Goal: Find contact information: Find contact information

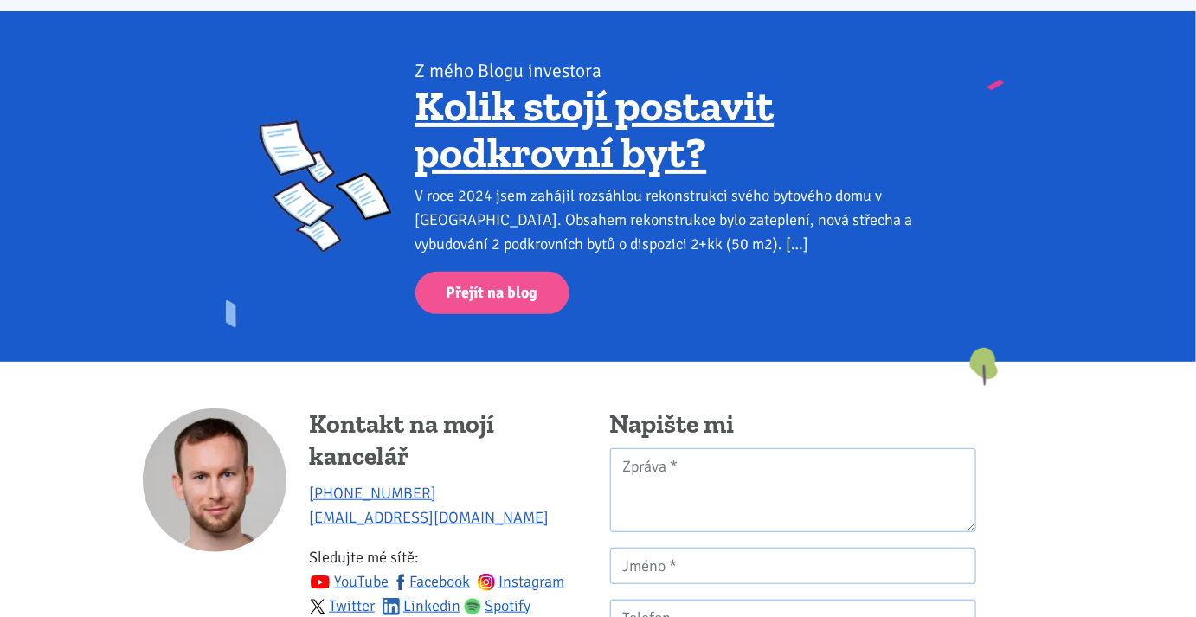
scroll to position [2585, 0]
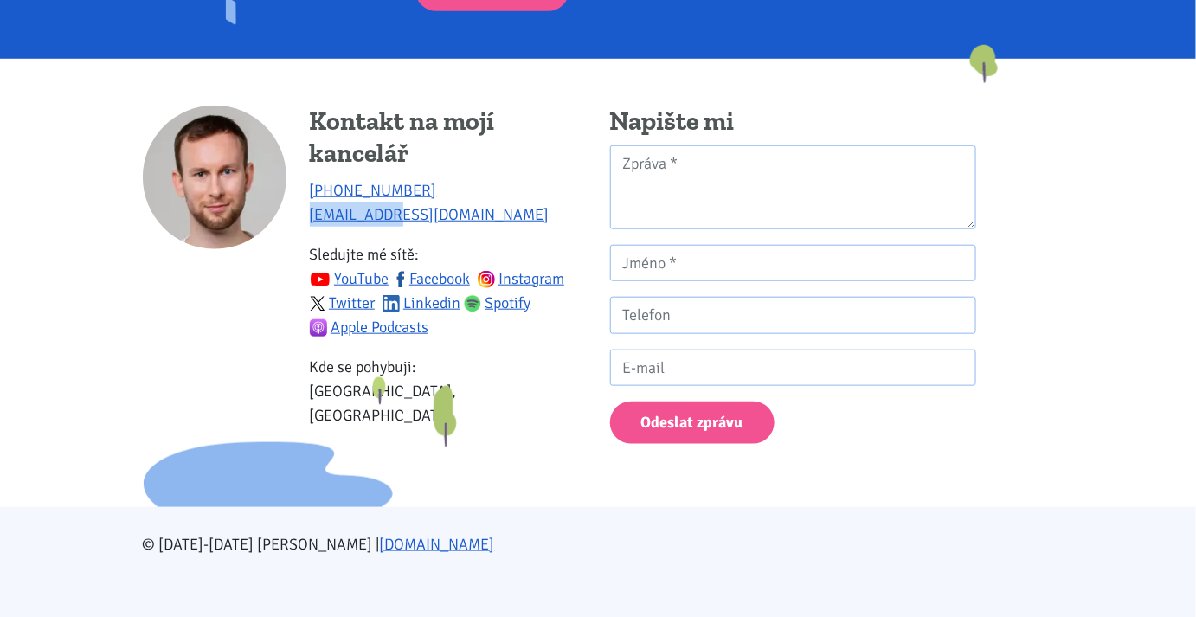
drag, startPoint x: 422, startPoint y: 224, endPoint x: 305, endPoint y: 216, distance: 118.0
click at [305, 216] on div "Kontakt na mojí kancelář [PHONE_NUMBER] [EMAIL_ADDRESS][DOMAIN_NAME] Sledujte m…" at bounding box center [365, 275] width 444 height 338
copy link "[EMAIL_ADDRESS][DOMAIN_NAME]"
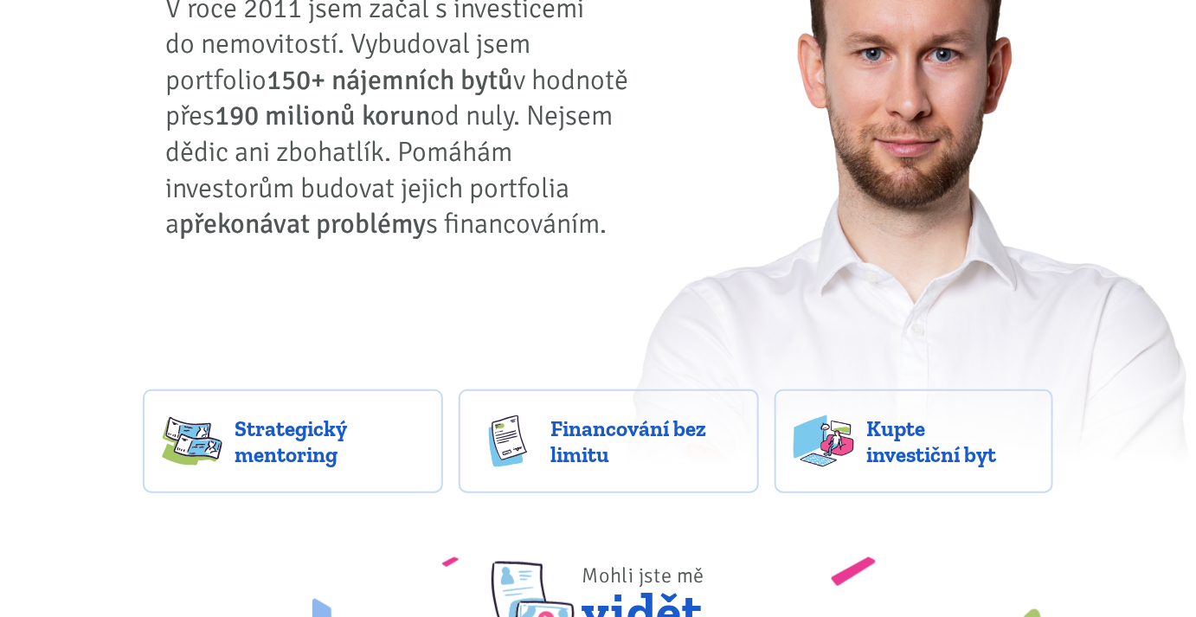
scroll to position [0, 0]
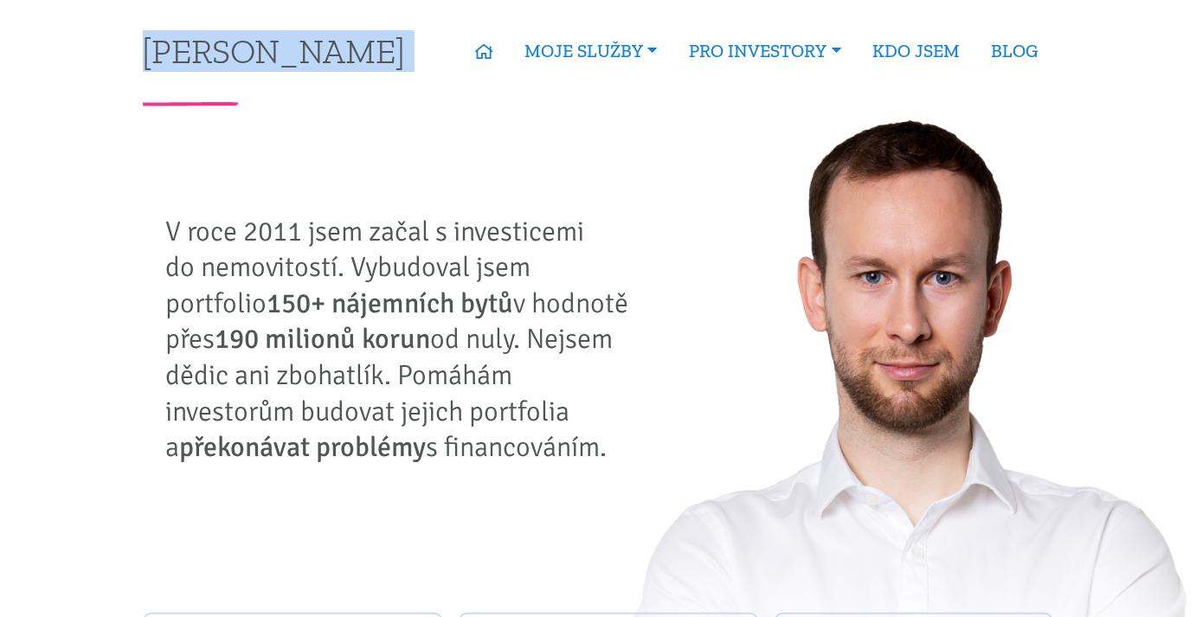
drag, startPoint x: 114, startPoint y: 50, endPoint x: 364, endPoint y: 46, distance: 250.2
click at [406, 68] on div "ÚVOD MOJE SLUŽBY Strategický mentoring Financování bez limitu Kupte investiční …" at bounding box center [730, 51] width 648 height 40
drag, startPoint x: 395, startPoint y: 67, endPoint x: 119, endPoint y: 55, distance: 276.4
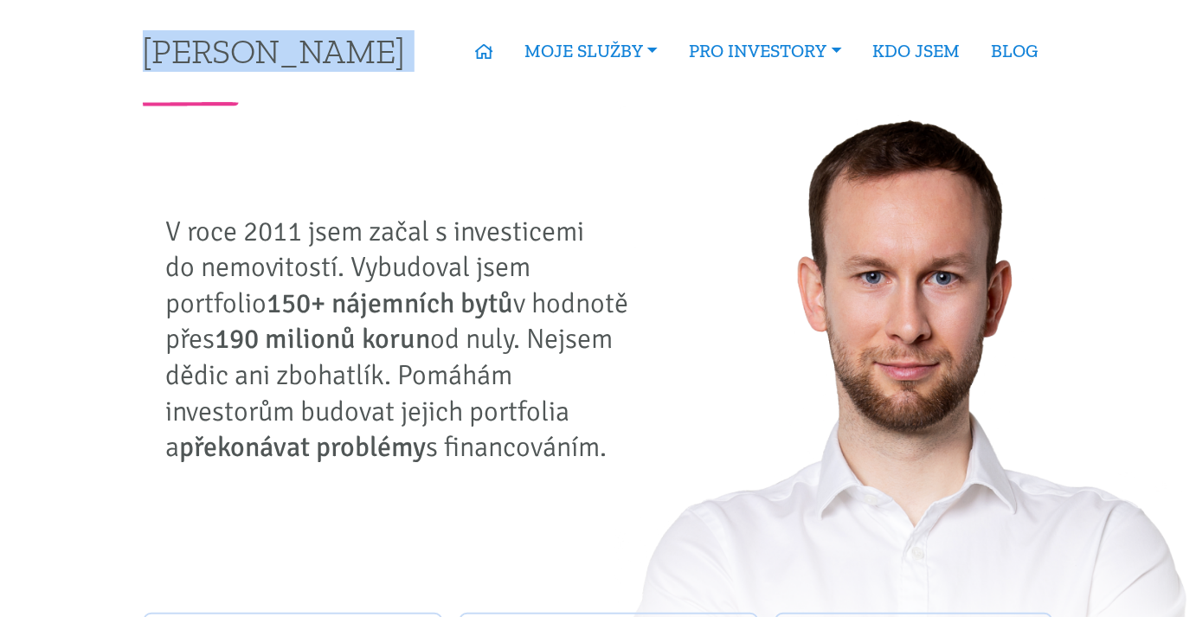
drag, startPoint x: 104, startPoint y: 24, endPoint x: 357, endPoint y: 58, distance: 255.9
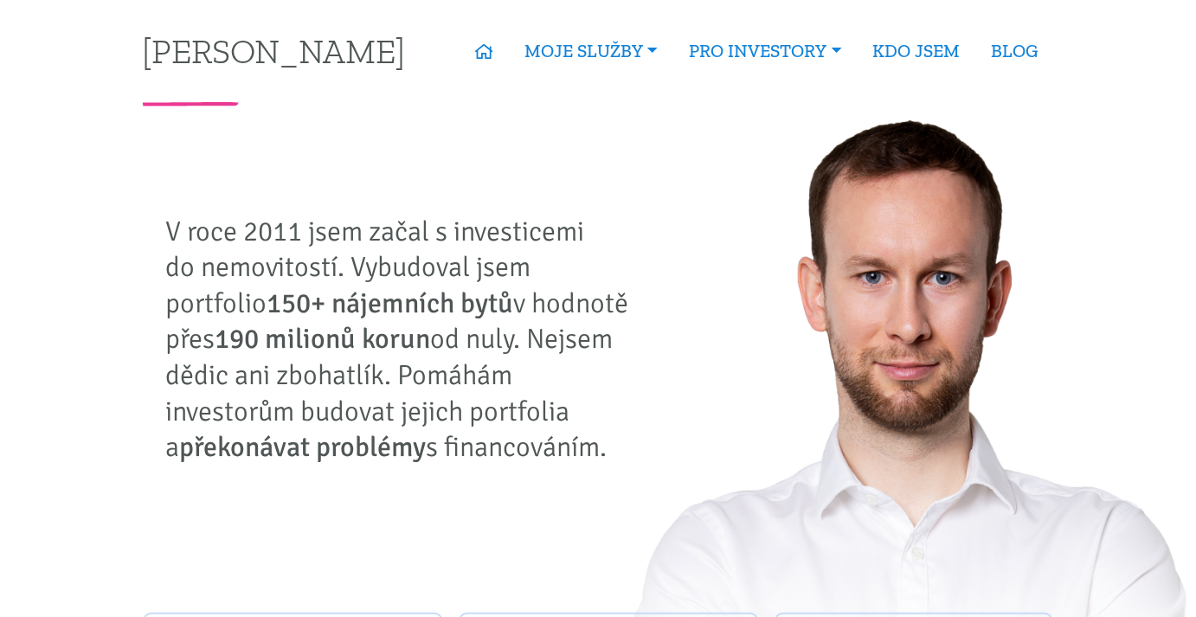
click at [404, 103] on div at bounding box center [598, 104] width 935 height 4
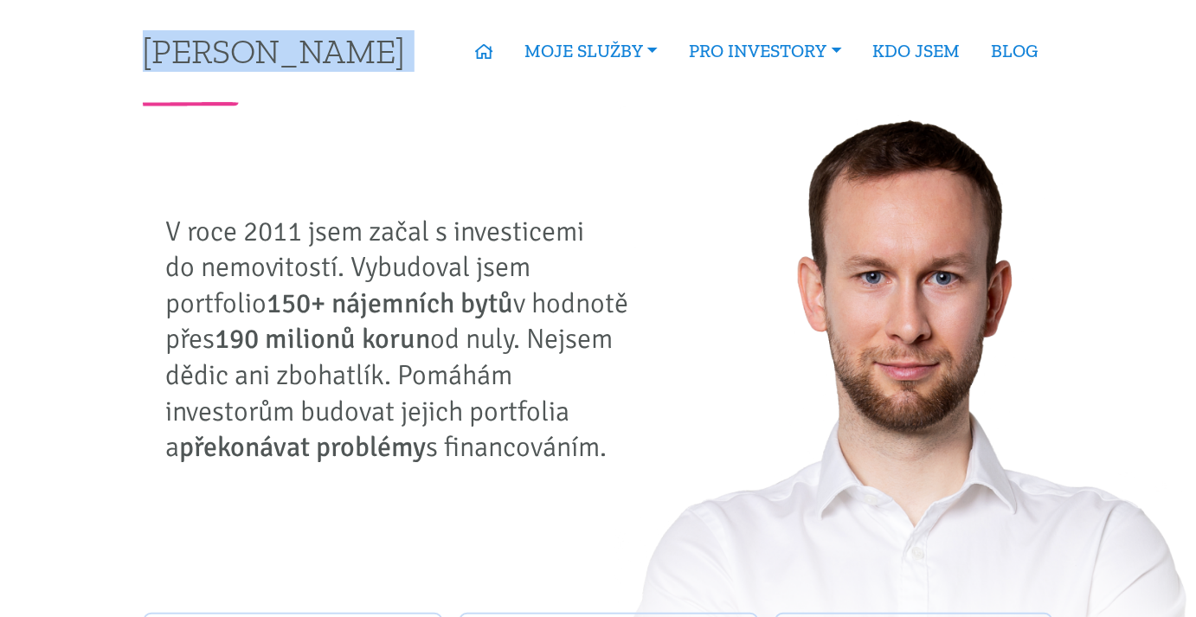
drag, startPoint x: 387, startPoint y: 48, endPoint x: 121, endPoint y: 42, distance: 265.8
drag, startPoint x: 83, startPoint y: 10, endPoint x: 358, endPoint y: 50, distance: 278.1
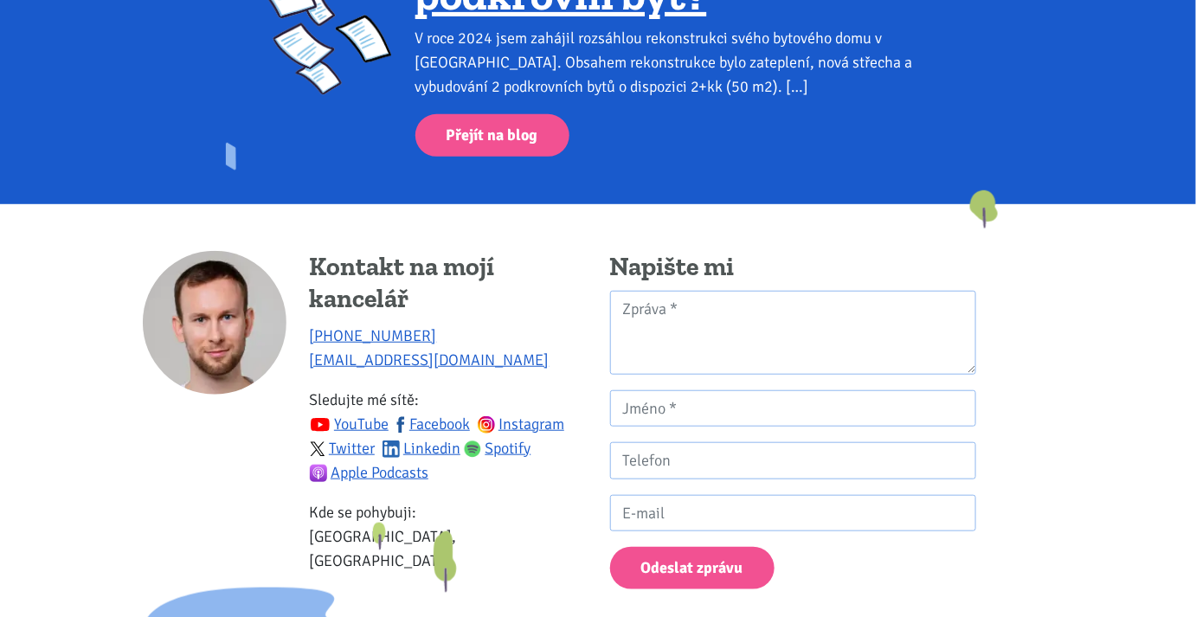
scroll to position [2585, 0]
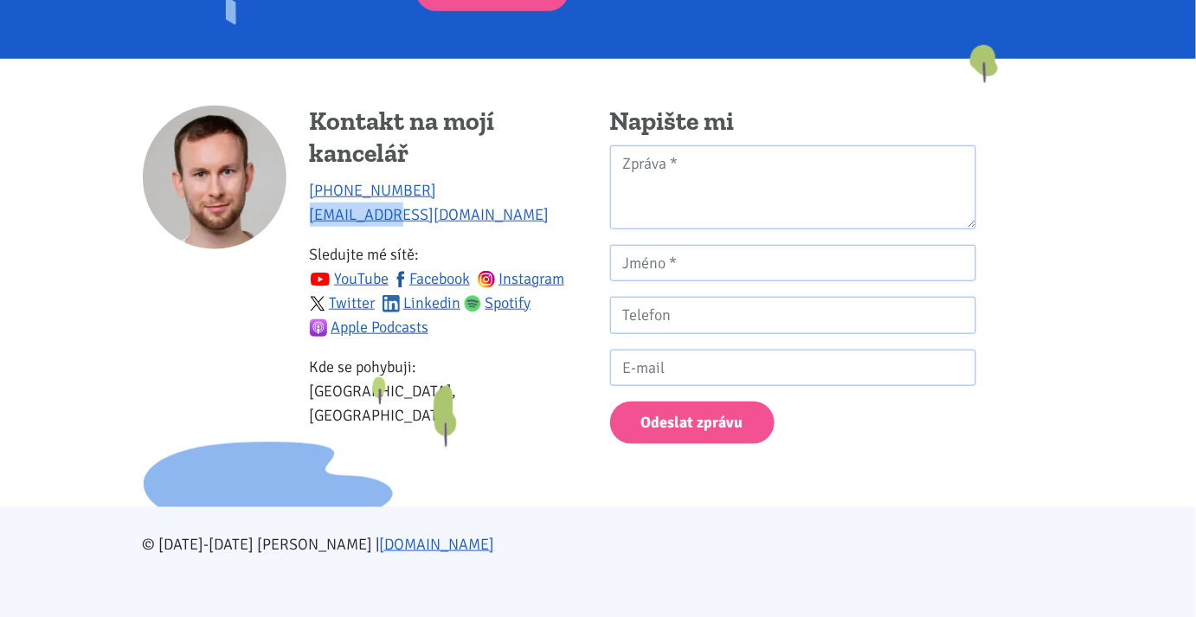
drag, startPoint x: 415, startPoint y: 221, endPoint x: 304, endPoint y: 216, distance: 111.7
click at [304, 216] on div "Kontakt na mojí kancelář [PHONE_NUMBER] [EMAIL_ADDRESS][DOMAIN_NAME] Sledujte m…" at bounding box center [365, 275] width 444 height 338
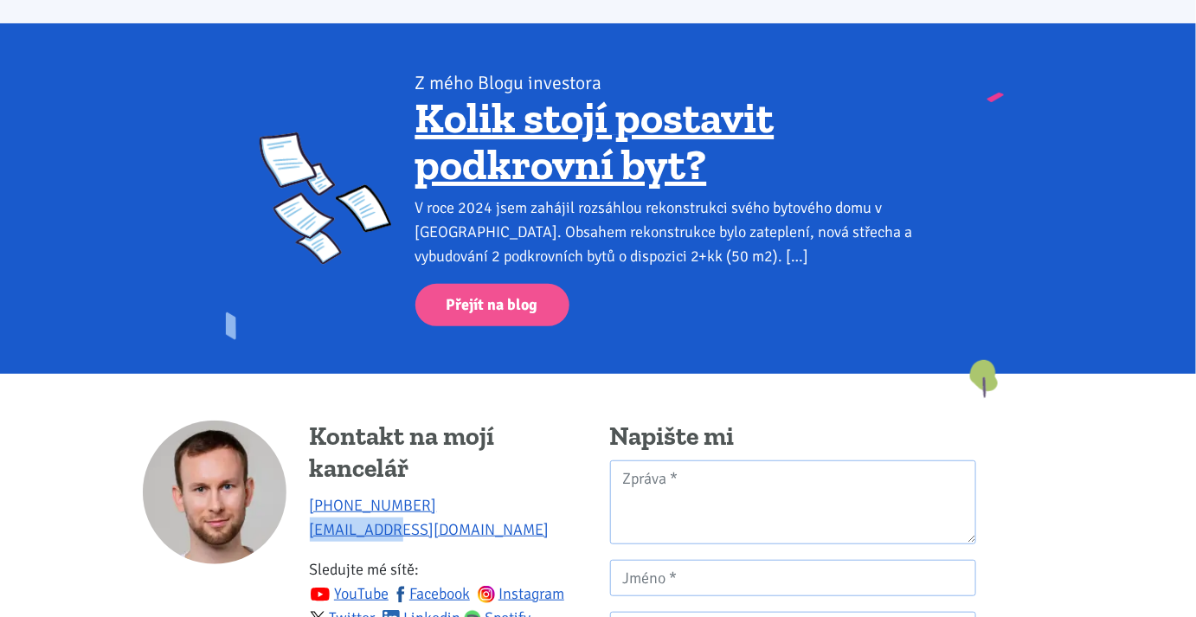
scroll to position [2506, 0]
